Goal: Information Seeking & Learning: Find specific page/section

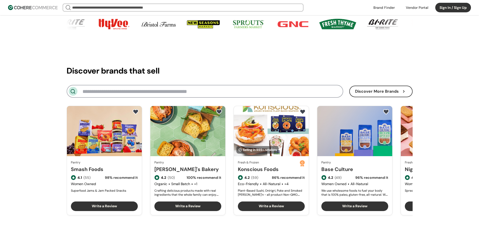
scroll to position [553, 0]
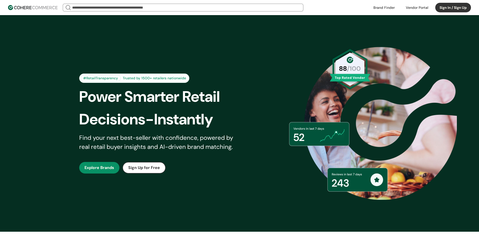
click at [10, 9] on img at bounding box center [33, 7] width 50 height 5
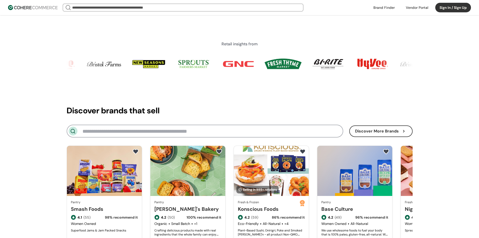
scroll to position [520, 0]
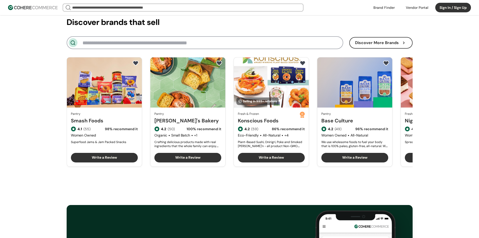
scroll to position [604, 0]
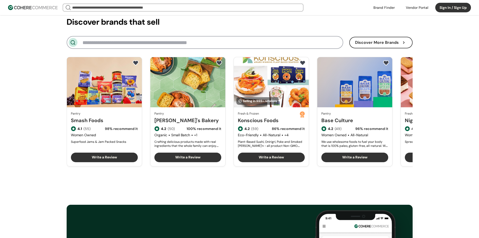
click at [147, 42] on input at bounding box center [210, 42] width 255 height 9
type input "**********"
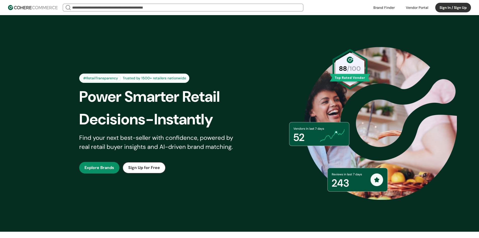
scroll to position [604, 0]
